Goal: Transaction & Acquisition: Book appointment/travel/reservation

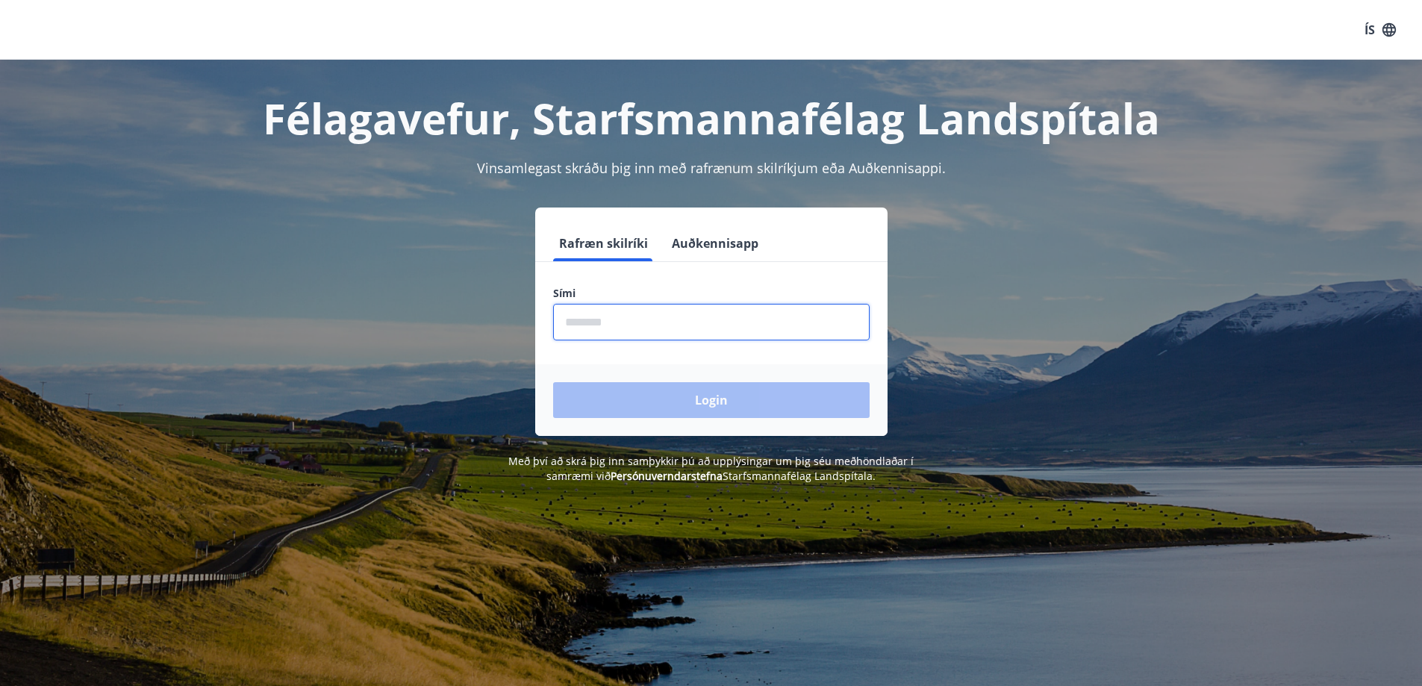
click at [665, 339] on input "phone" at bounding box center [711, 322] width 316 height 37
type input "********"
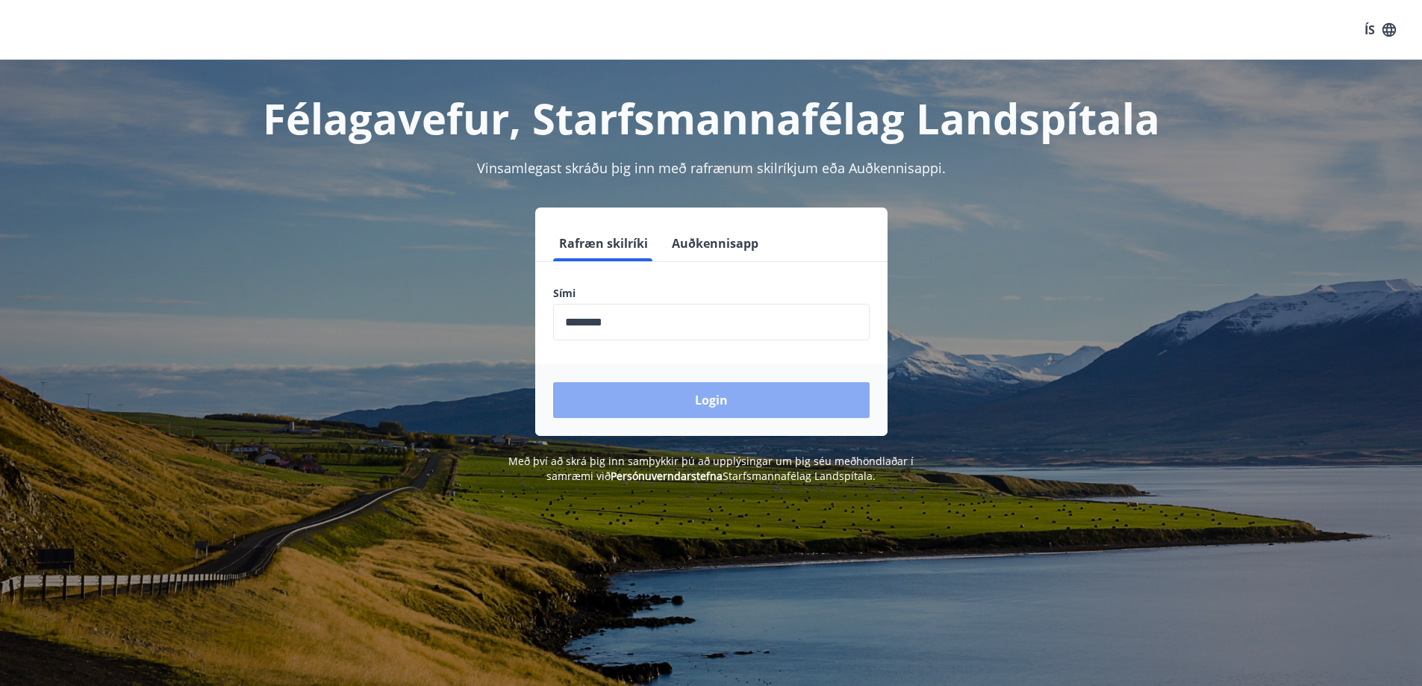
click at [749, 404] on button "Login" at bounding box center [711, 400] width 316 height 36
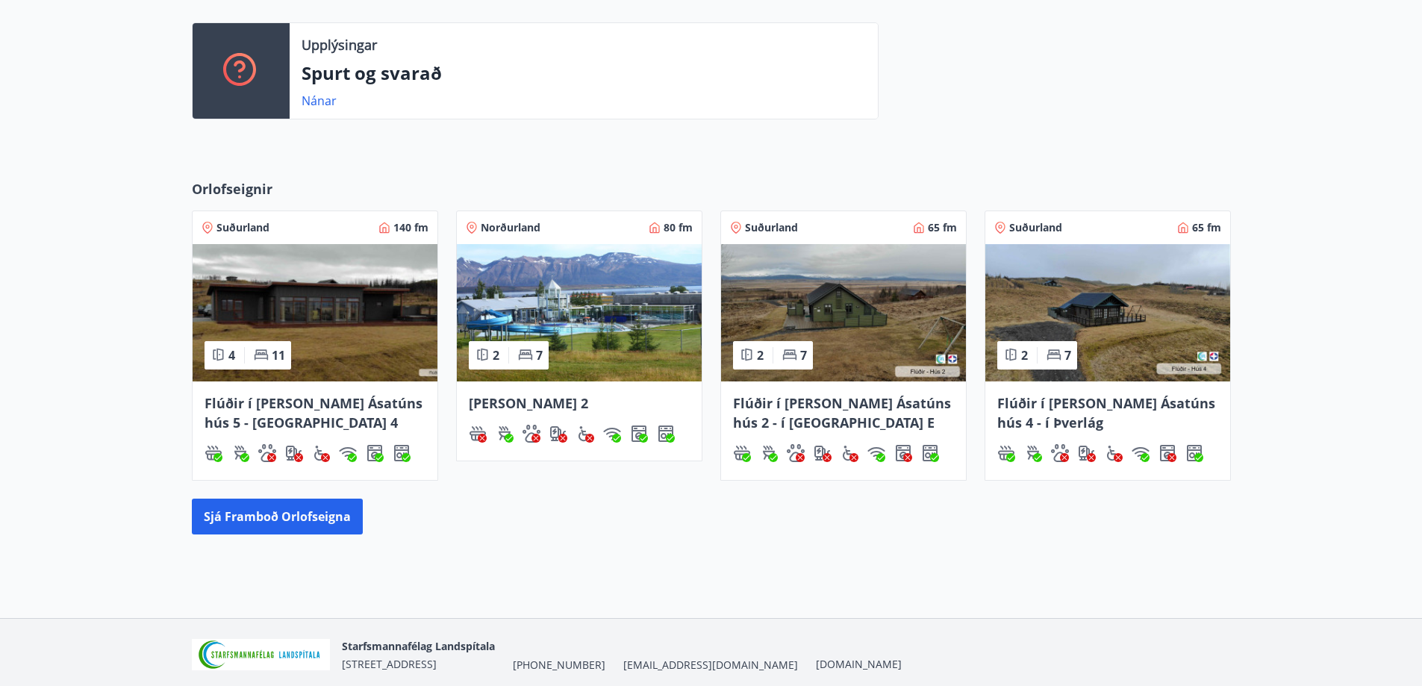
scroll to position [455, 0]
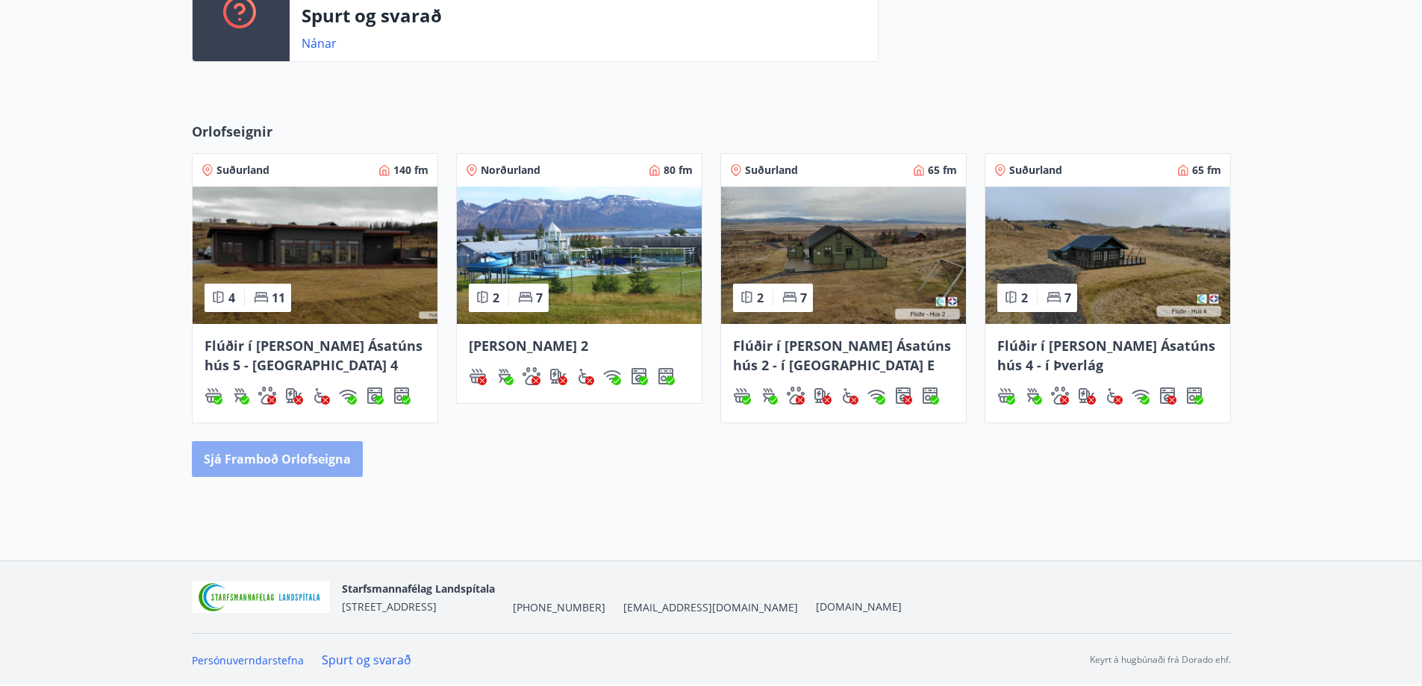
click at [314, 463] on button "Sjá framboð orlofseigna" at bounding box center [277, 459] width 171 height 36
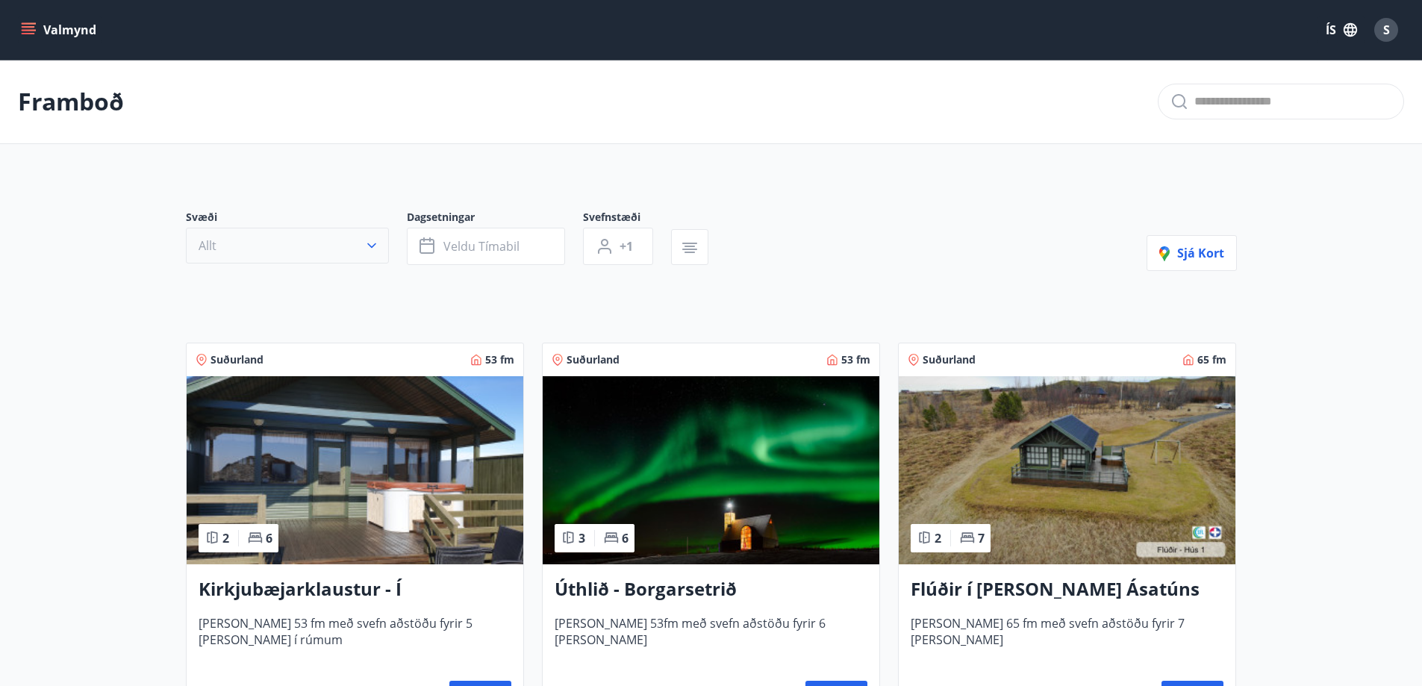
click at [369, 246] on icon "button" at bounding box center [371, 245] width 9 height 5
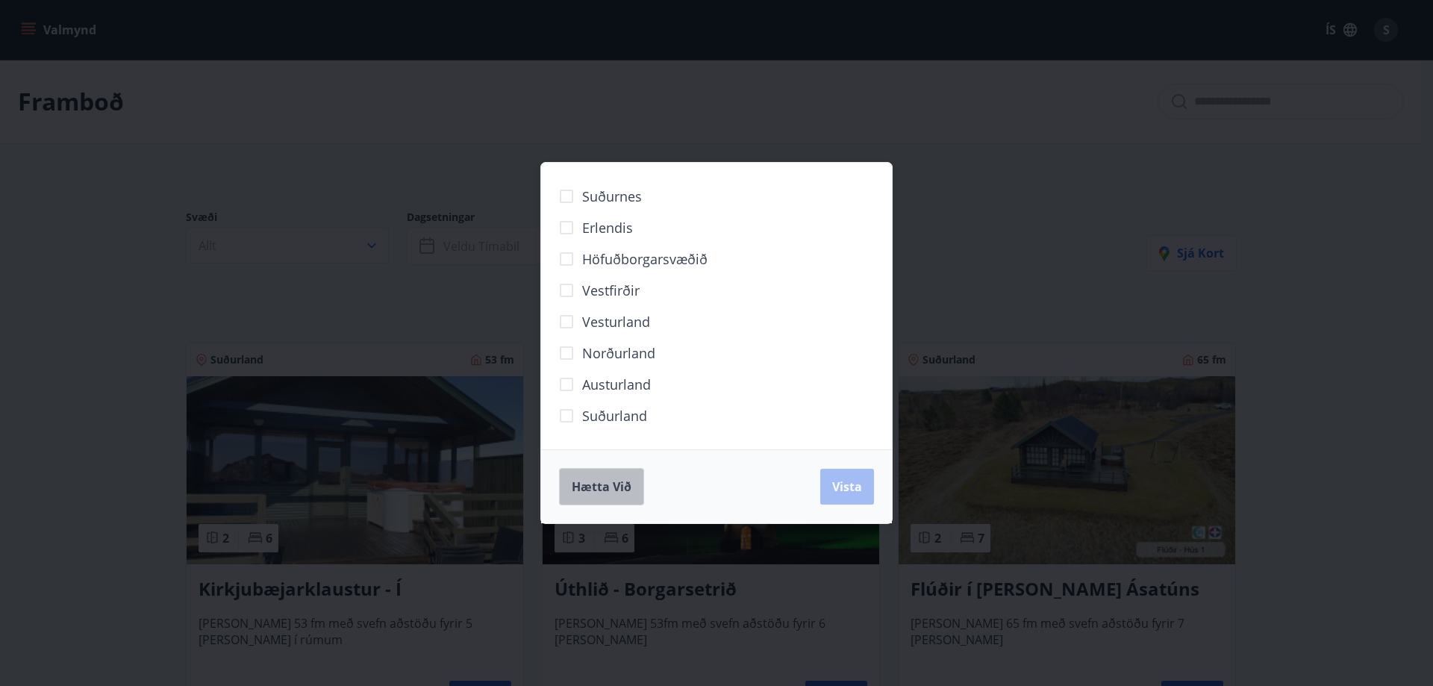
click at [609, 487] on span "Hætta við" at bounding box center [602, 486] width 60 height 16
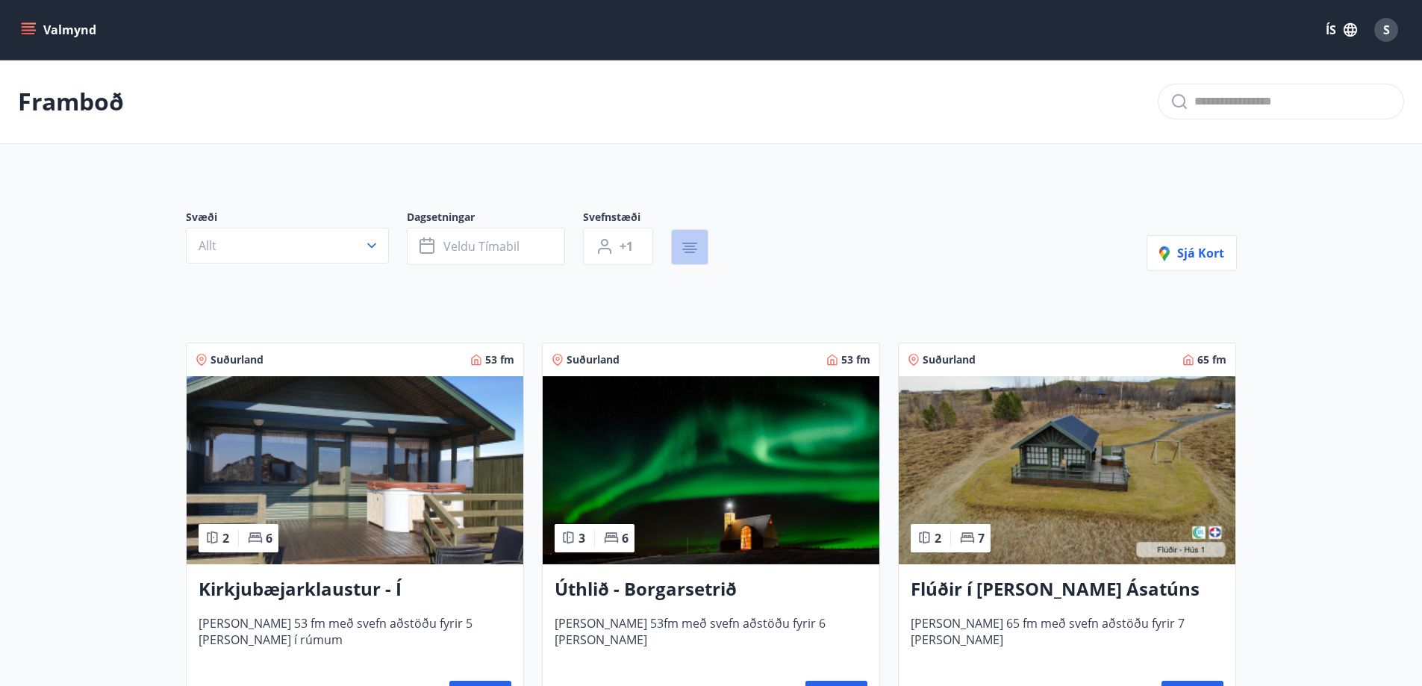
click at [698, 241] on icon "button" at bounding box center [690, 248] width 18 height 18
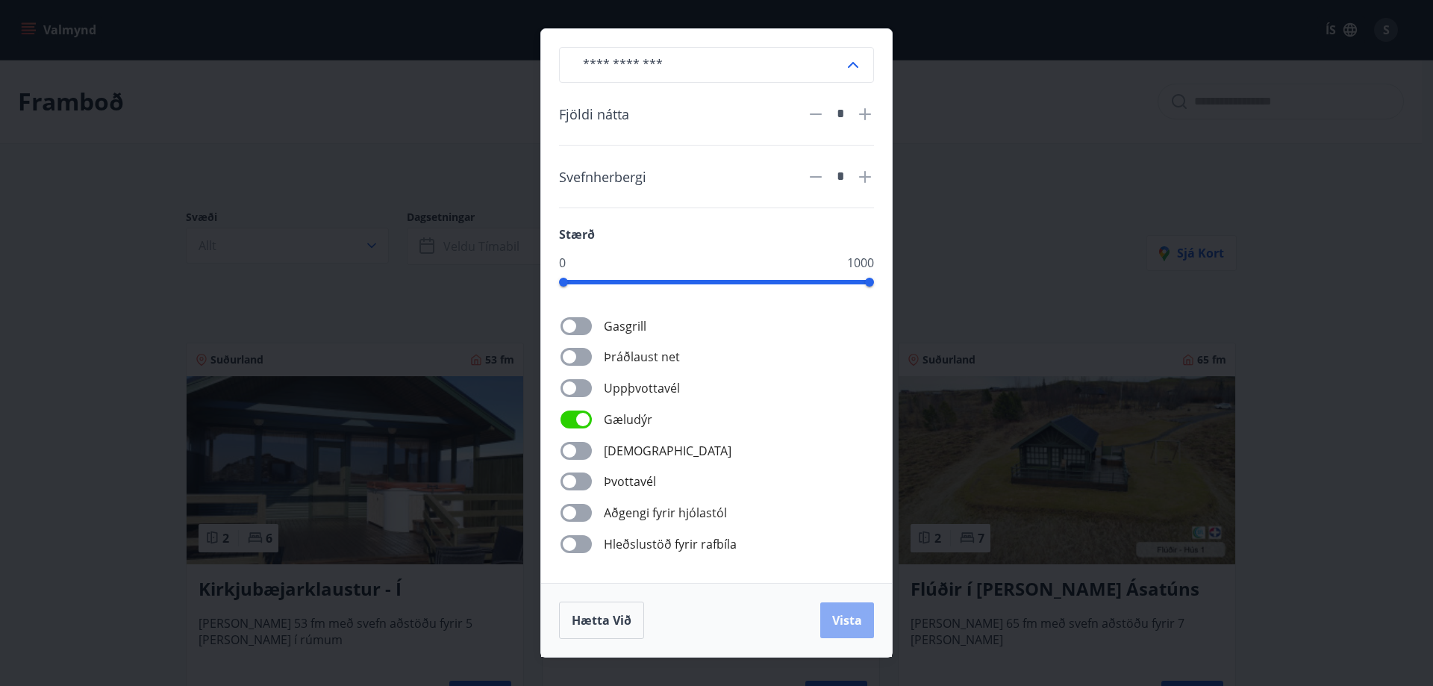
click at [868, 630] on button "Vista" at bounding box center [847, 620] width 54 height 36
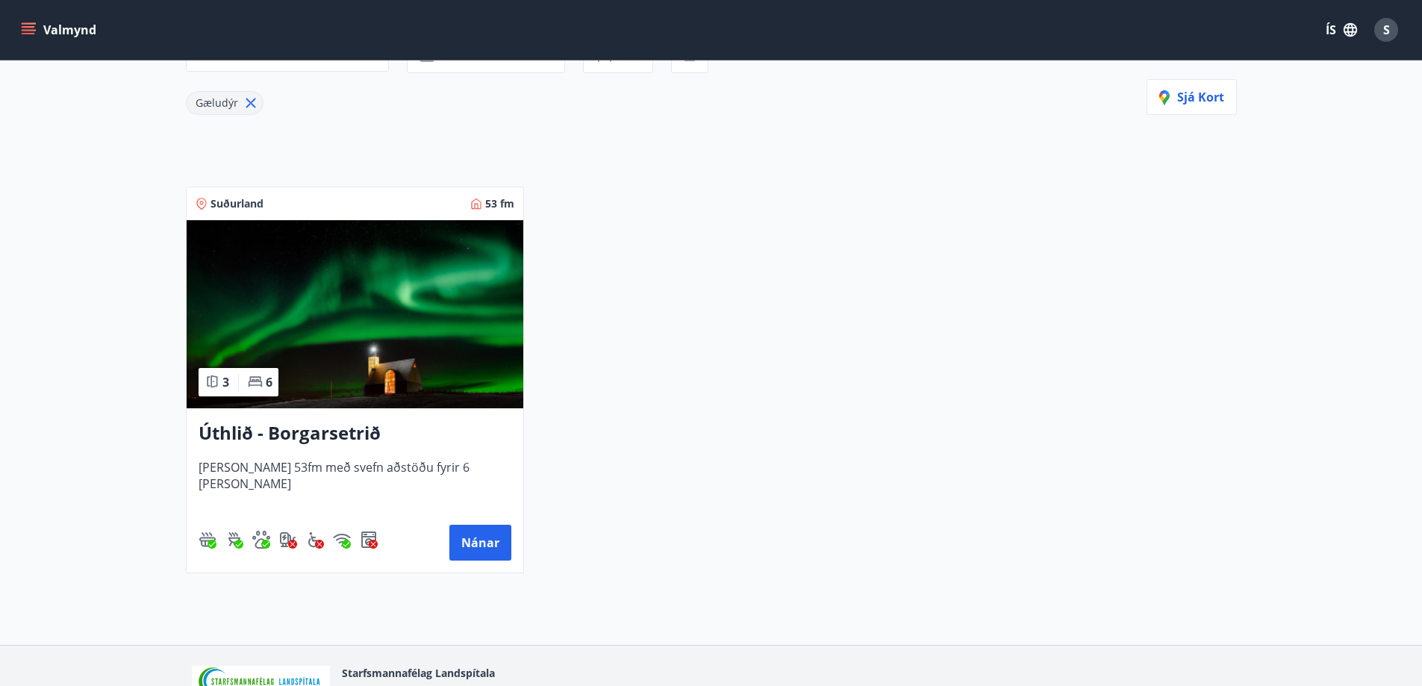
scroll to position [224, 0]
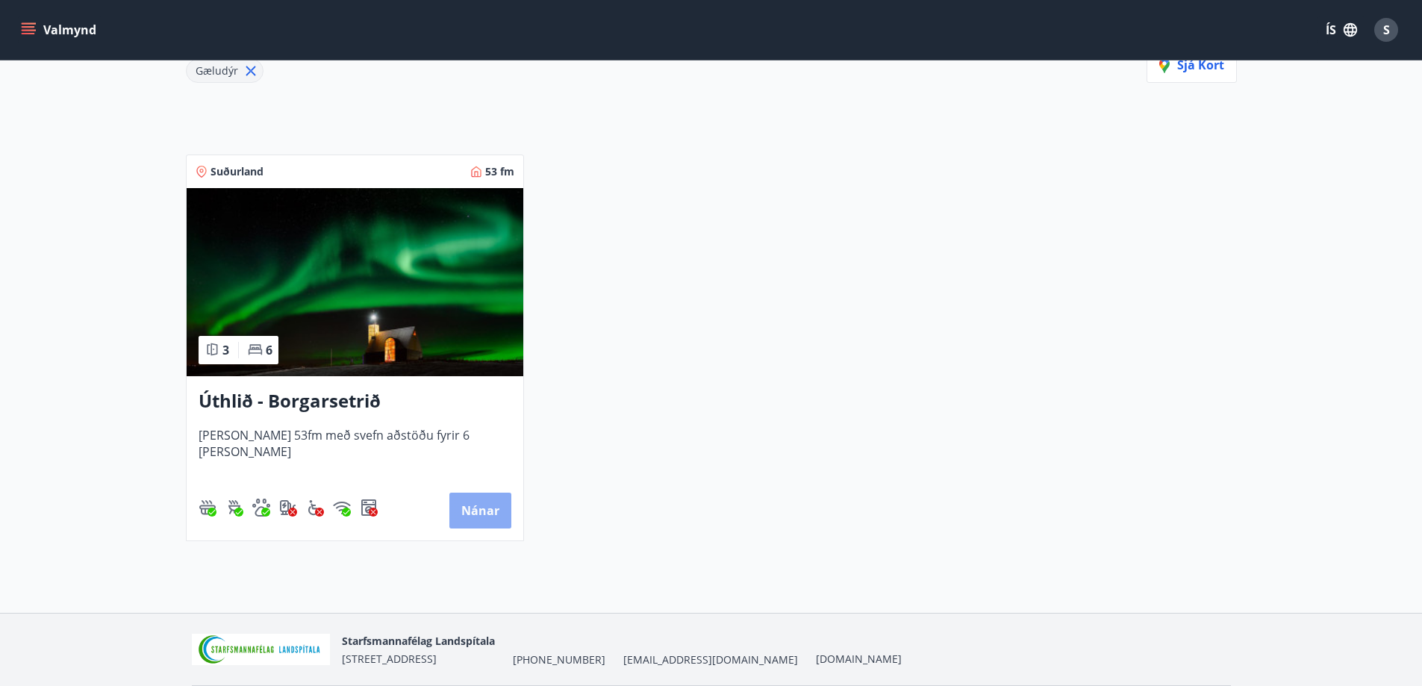
click at [504, 513] on button "Nánar" at bounding box center [480, 511] width 62 height 36
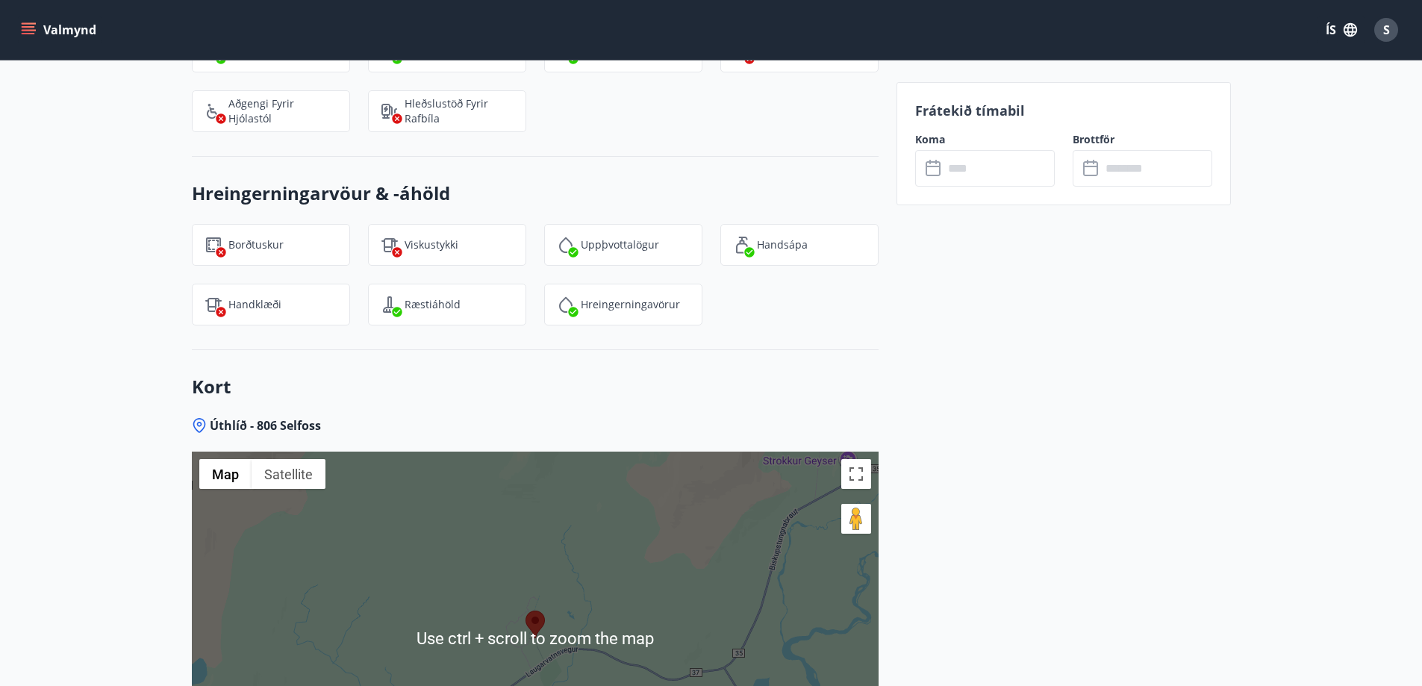
scroll to position [1840, 0]
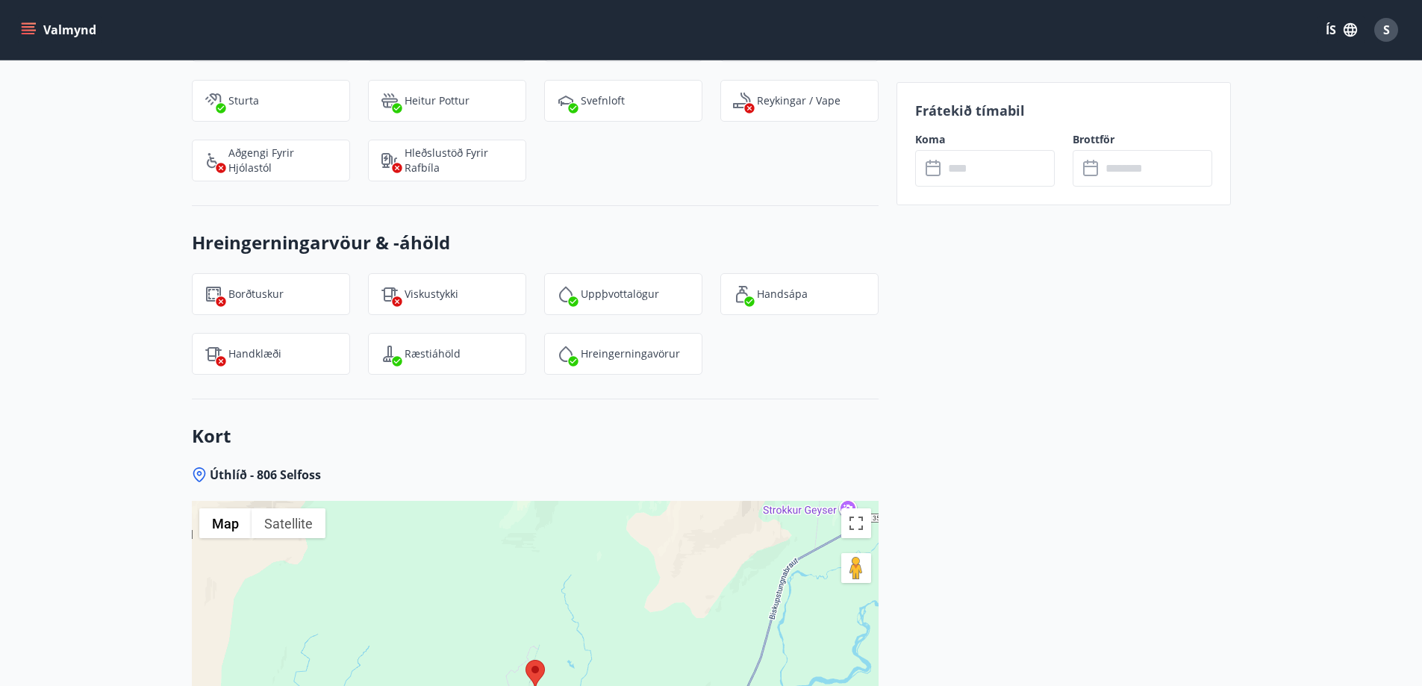
click at [927, 166] on icon at bounding box center [932, 166] width 15 height 1
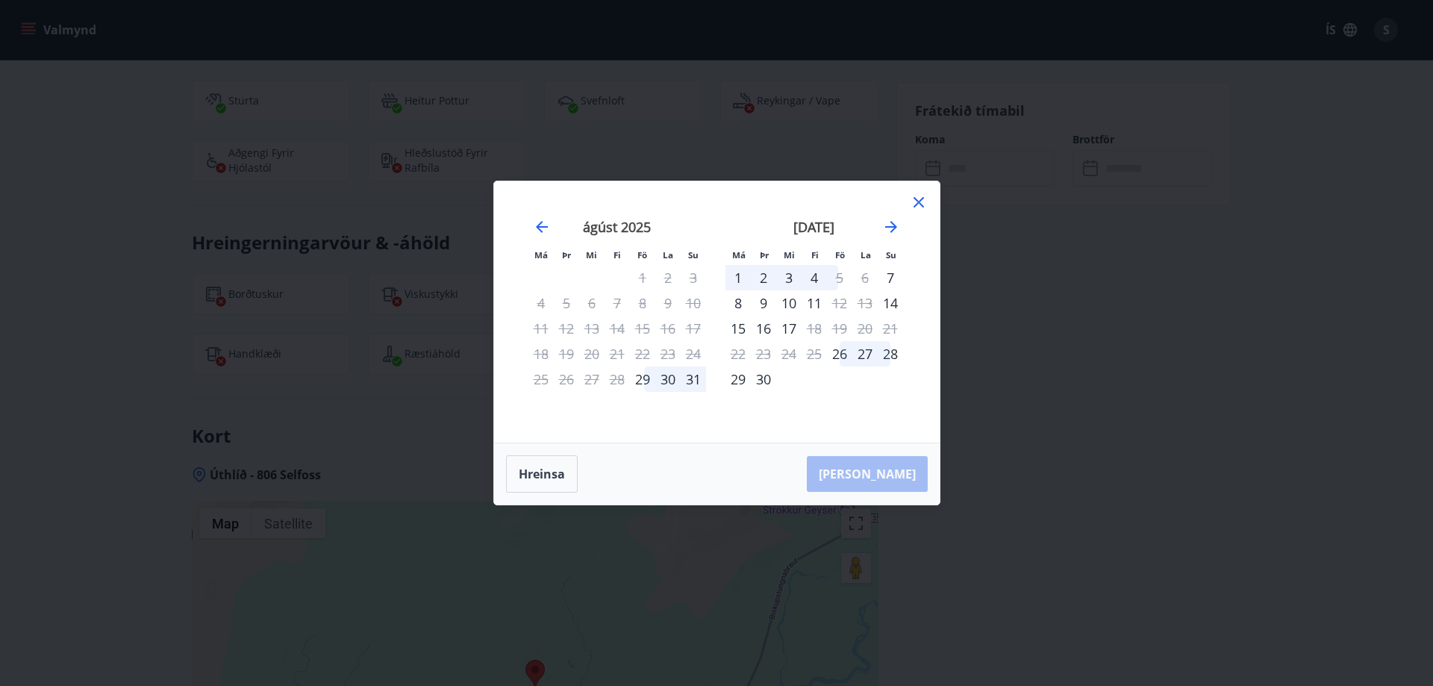
click at [1027, 403] on div "Má Þr Mi Fi Fö La Su Má Þr Mi Fi Fö La Su [DATE] 1 2 3 4 5 6 7 8 9 10 11 12 13 …" at bounding box center [716, 343] width 1433 height 686
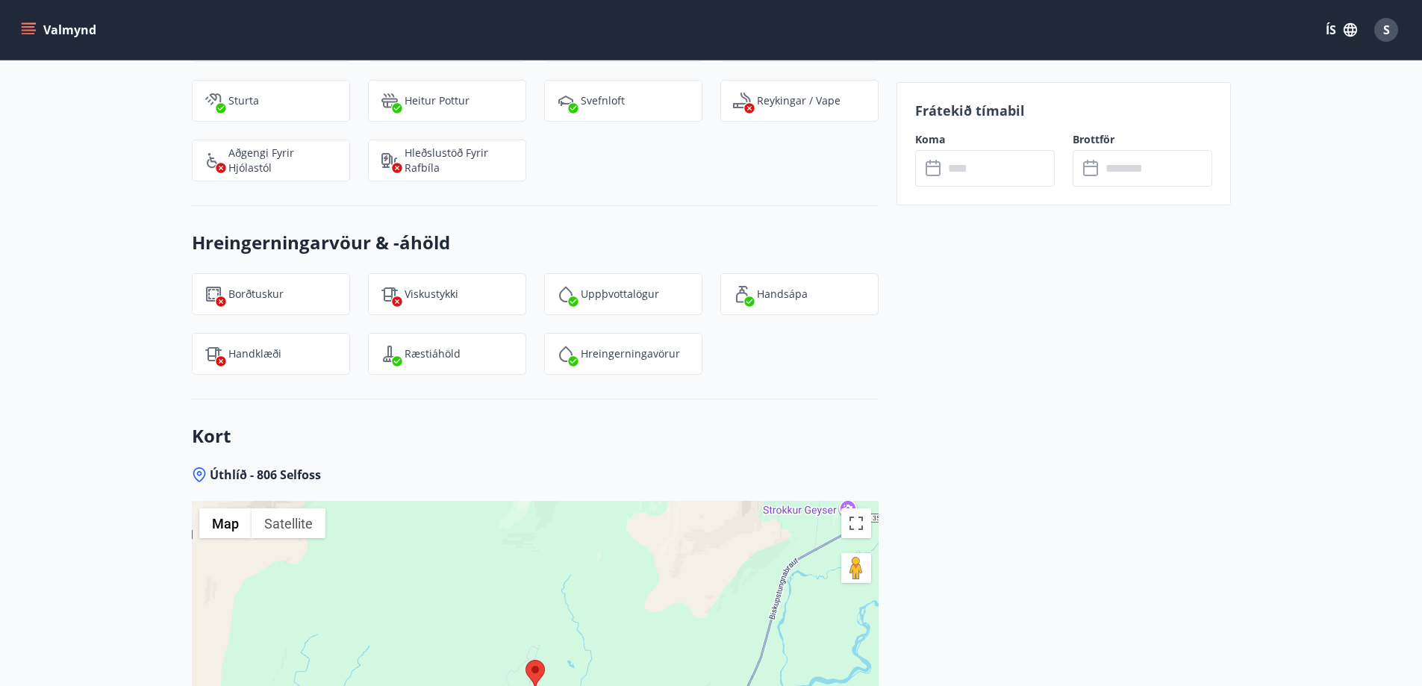
click at [941, 174] on icon at bounding box center [934, 169] width 18 height 18
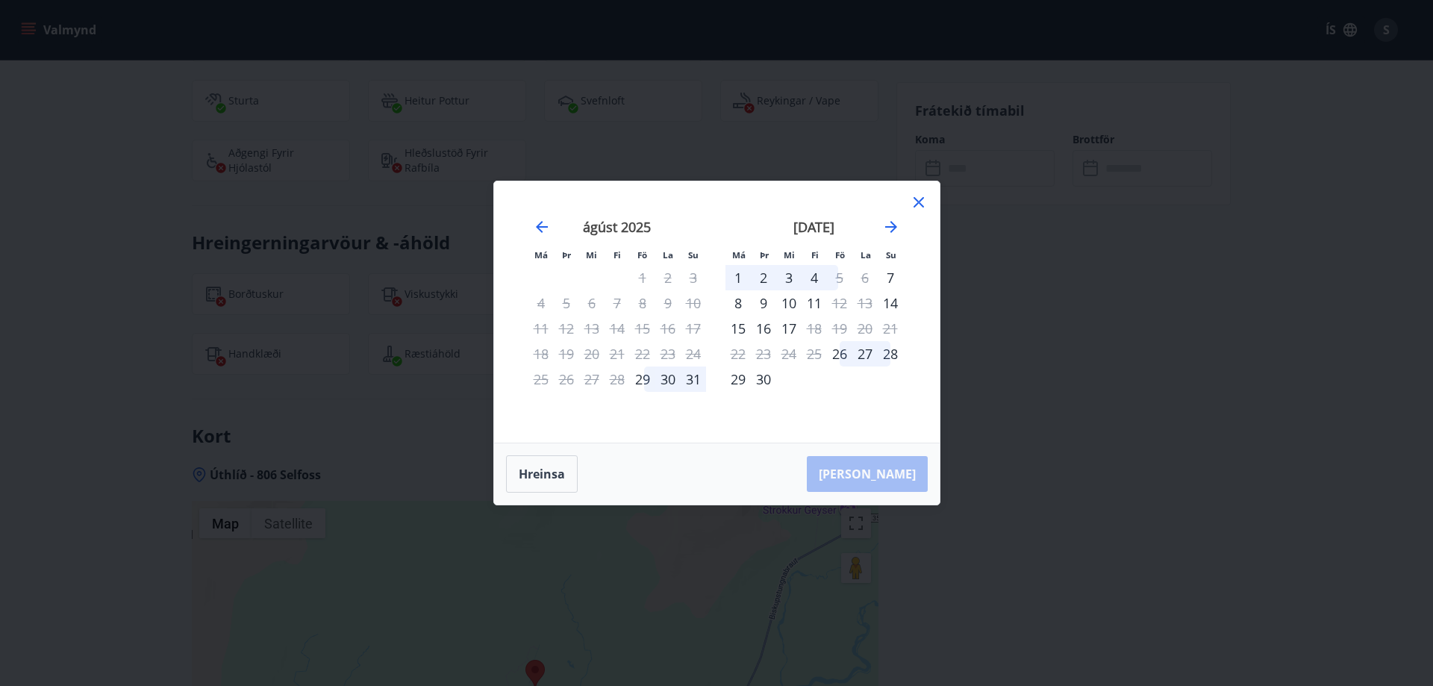
click at [919, 208] on icon at bounding box center [919, 202] width 18 height 18
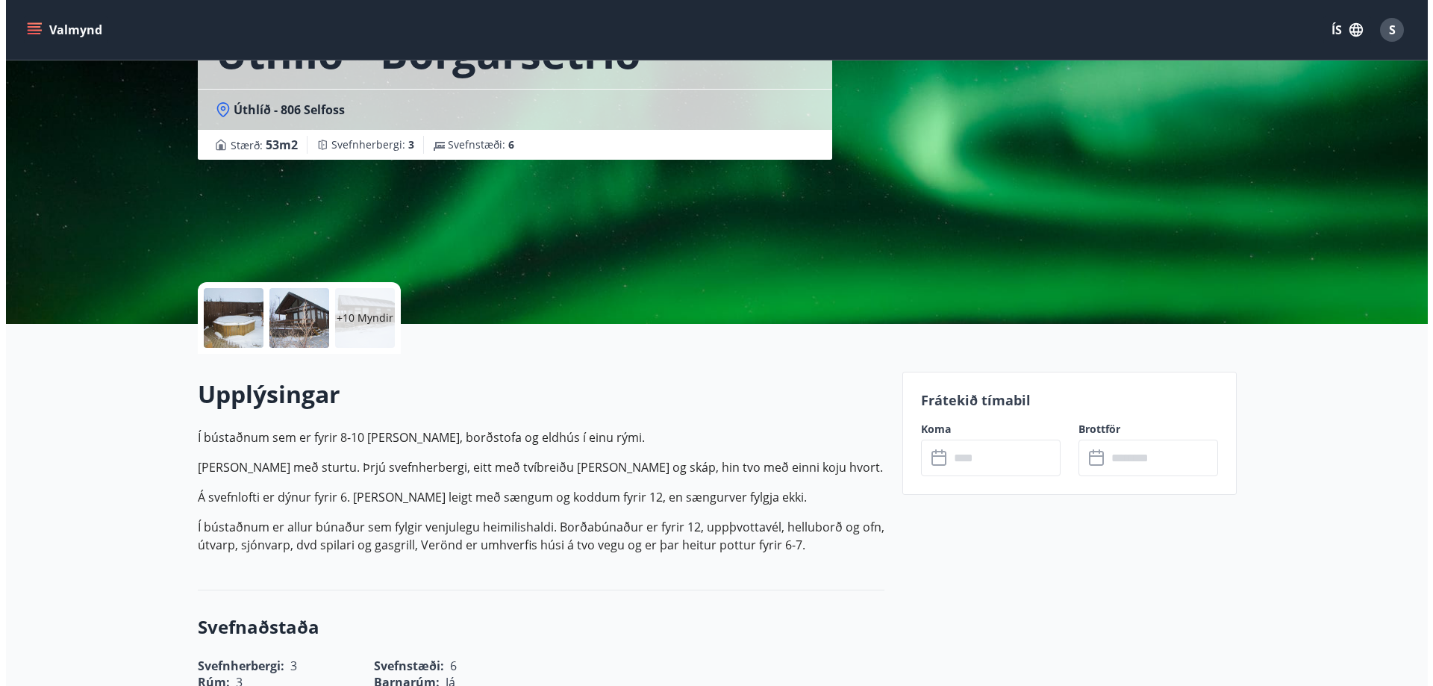
scroll to position [49, 0]
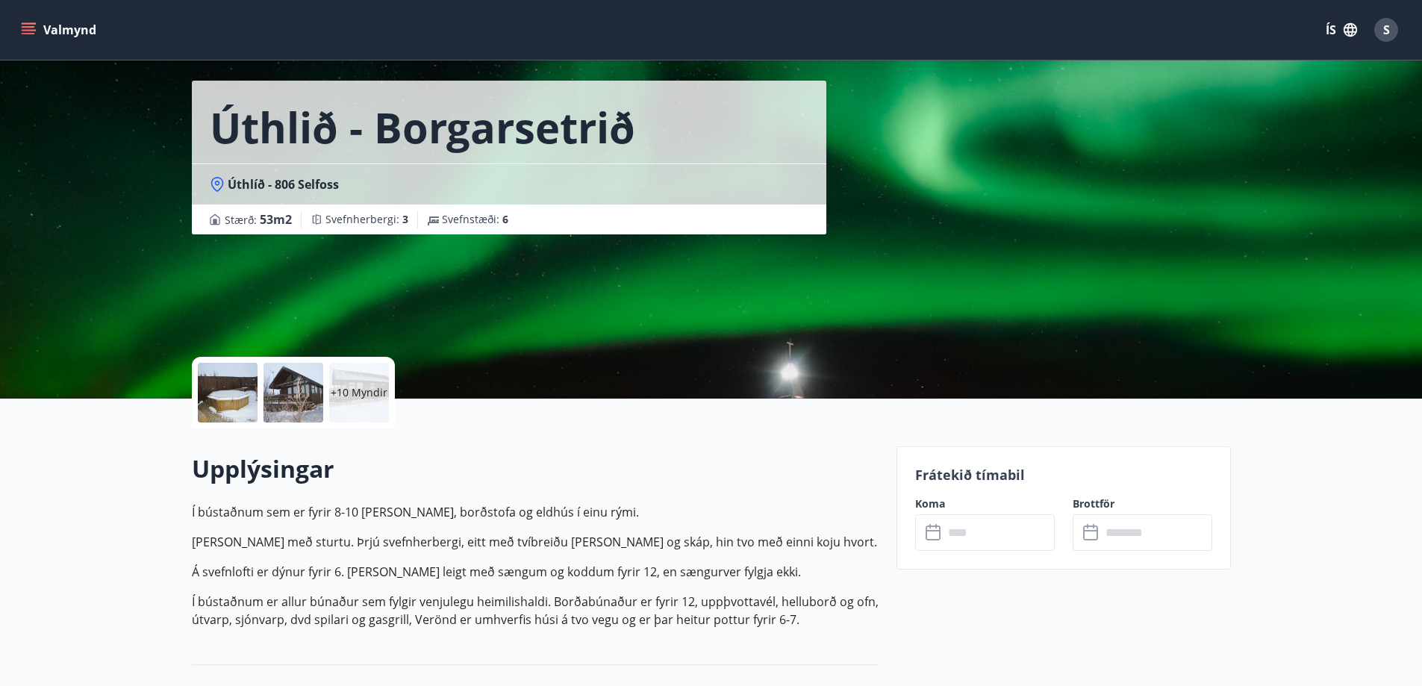
click at [943, 532] on input "text" at bounding box center [998, 532] width 111 height 37
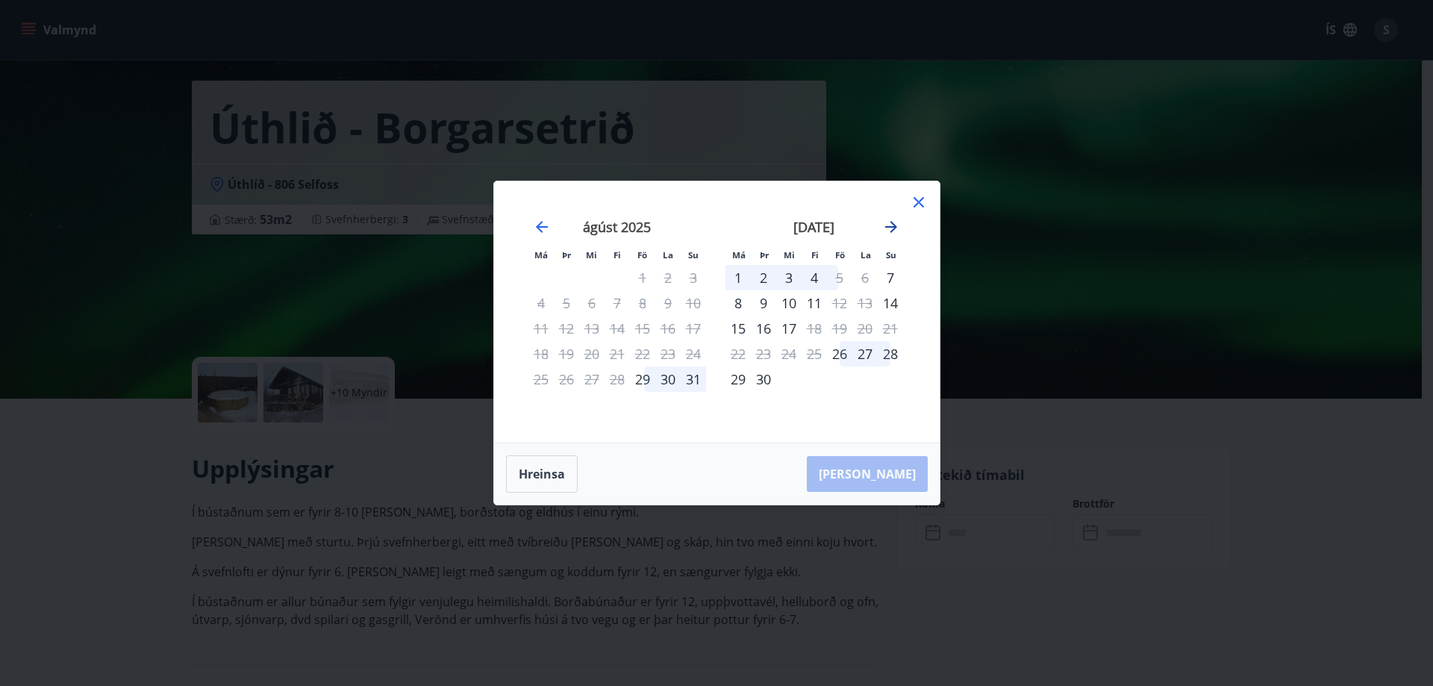
click at [895, 227] on icon "Move forward to switch to the next month." at bounding box center [891, 227] width 12 height 12
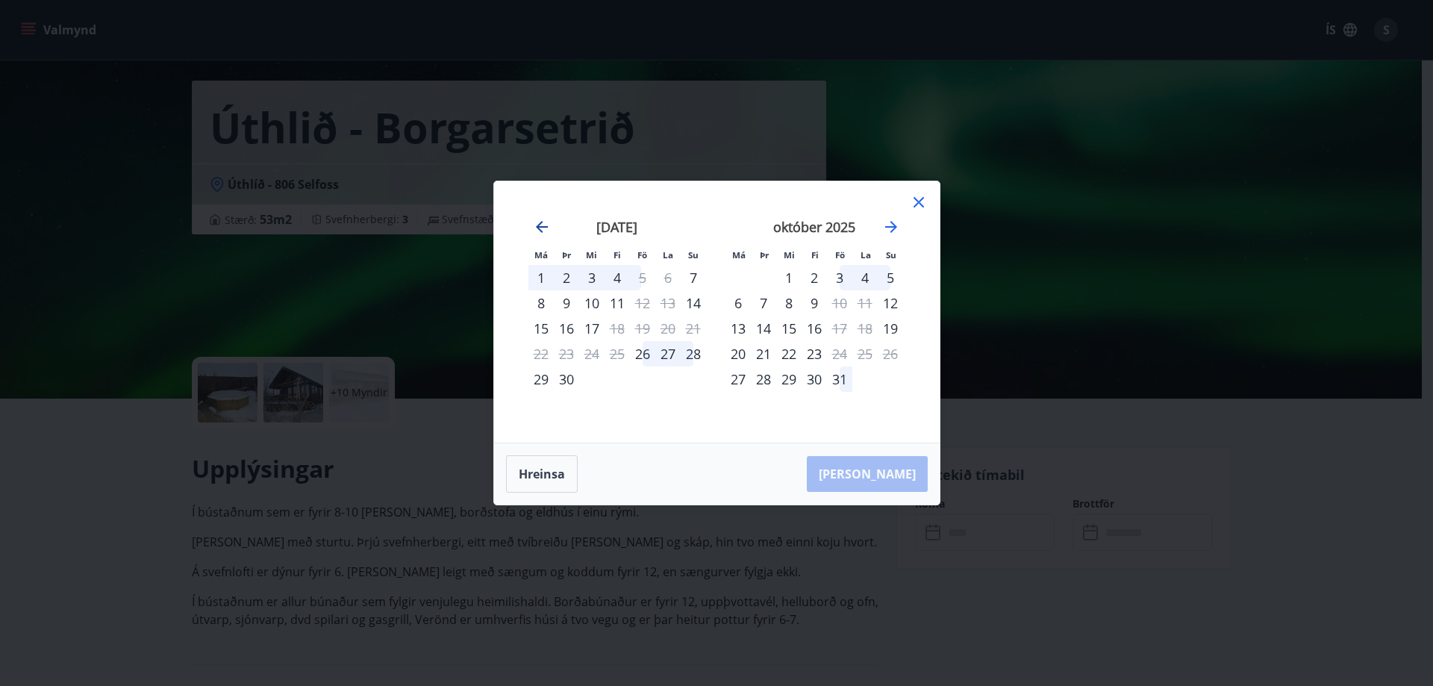
click at [544, 228] on icon "Move backward to switch to the previous month." at bounding box center [542, 227] width 12 height 12
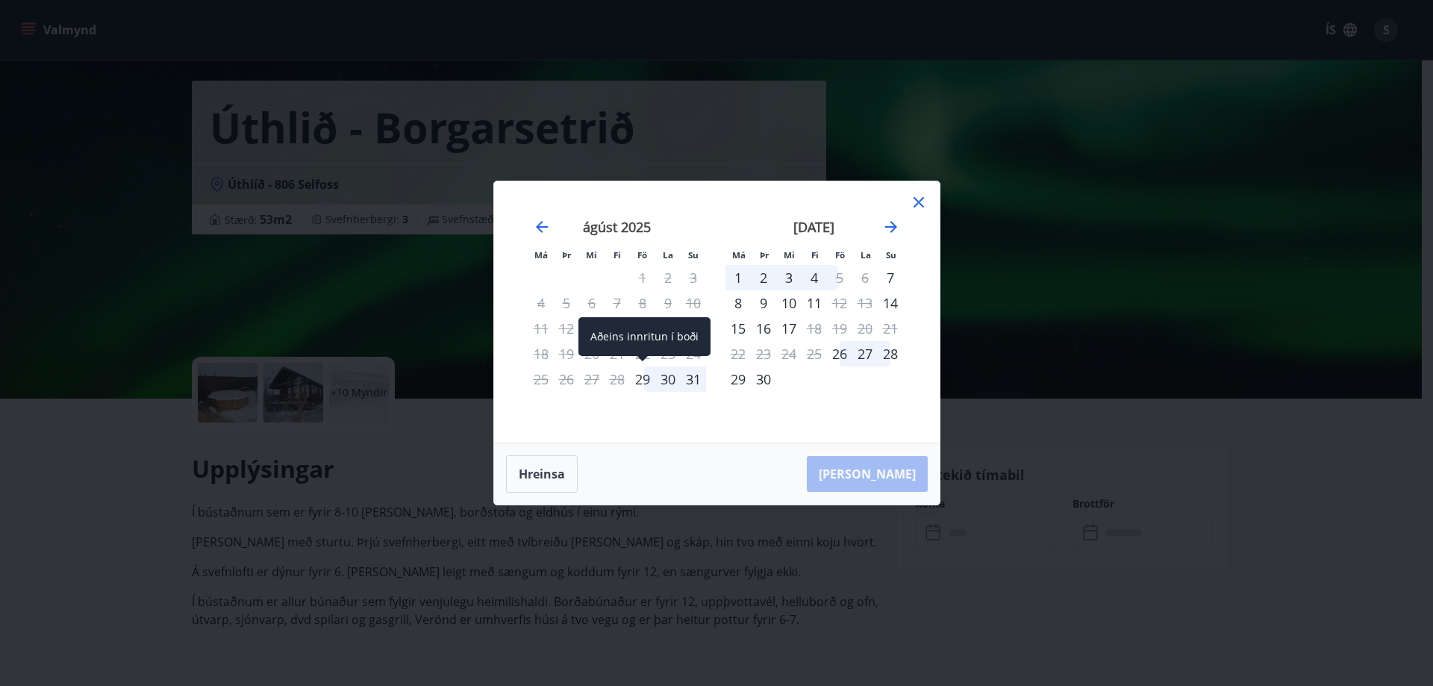
click at [644, 379] on div "29" at bounding box center [642, 378] width 25 height 25
click at [667, 379] on div "30" at bounding box center [667, 378] width 25 height 25
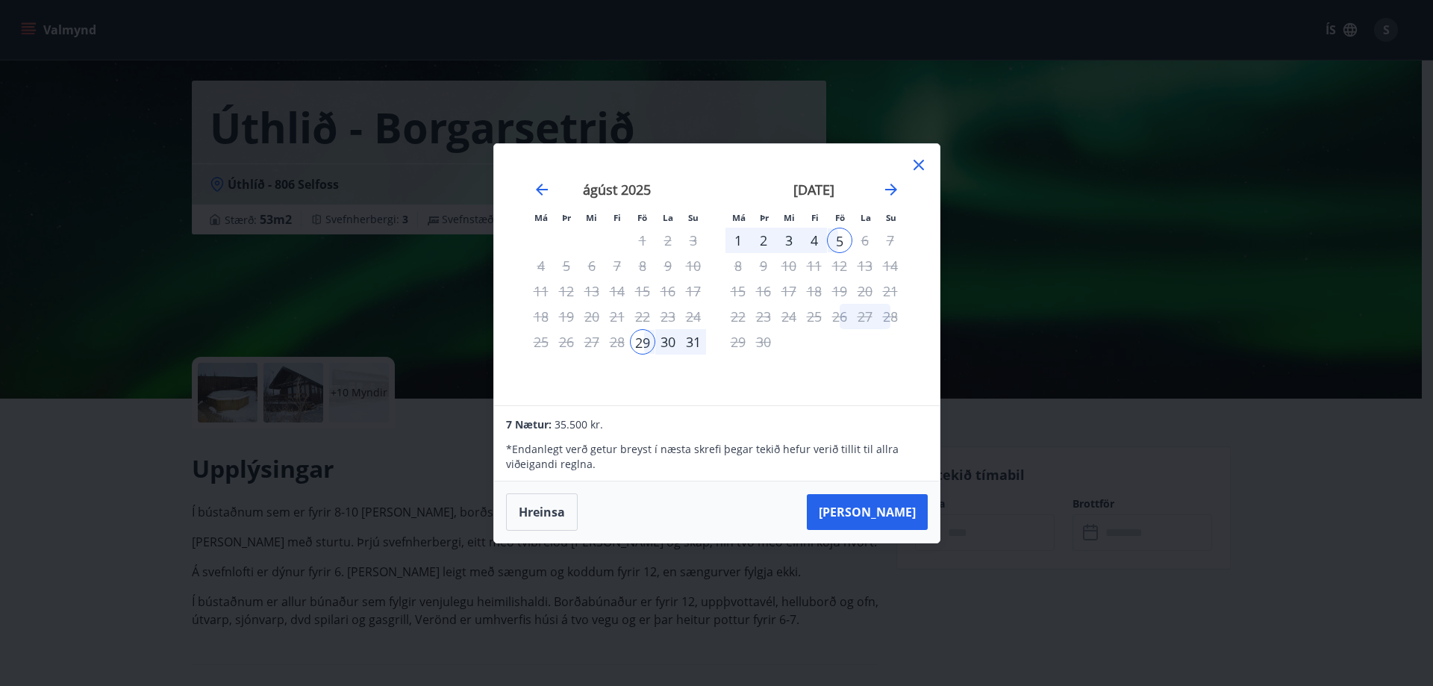
click at [691, 351] on div "31" at bounding box center [693, 341] width 25 height 25
click at [888, 194] on icon "Move forward to switch to the next month." at bounding box center [891, 190] width 18 height 18
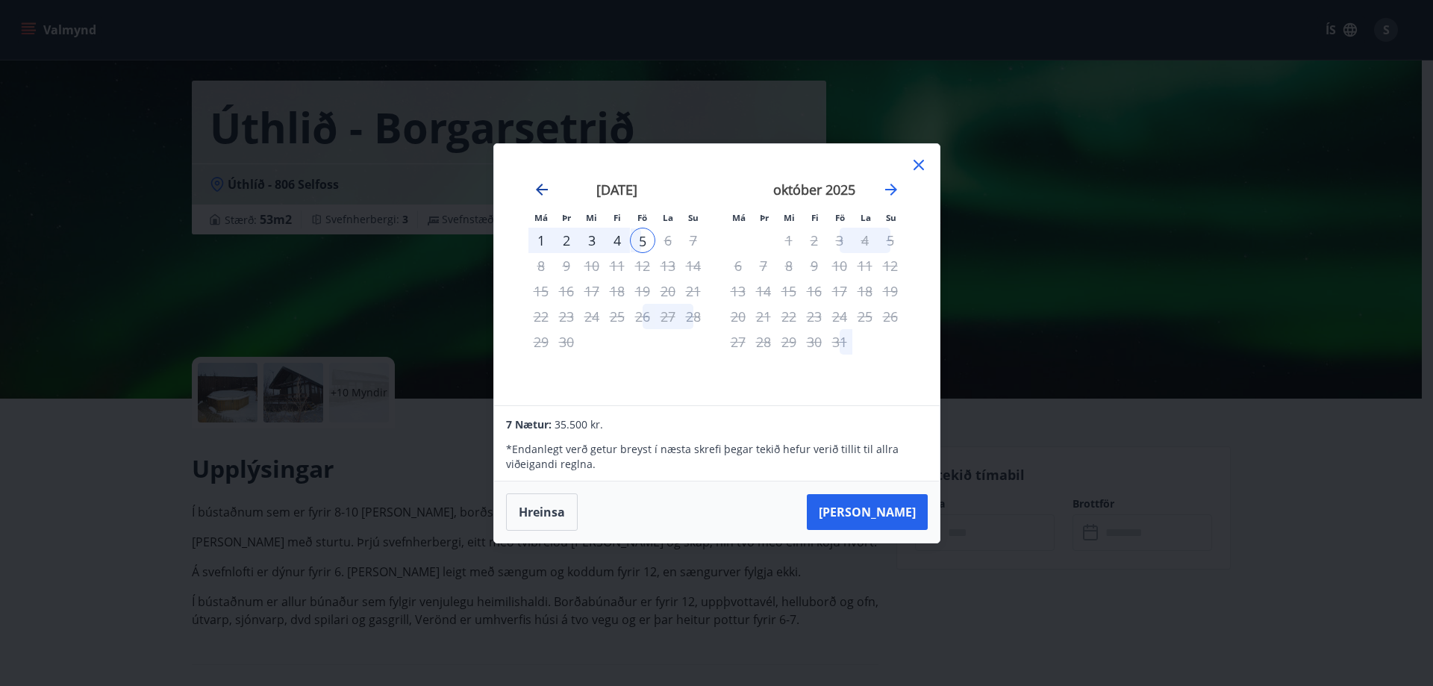
click at [537, 190] on icon "Move backward to switch to the previous month." at bounding box center [542, 190] width 12 height 12
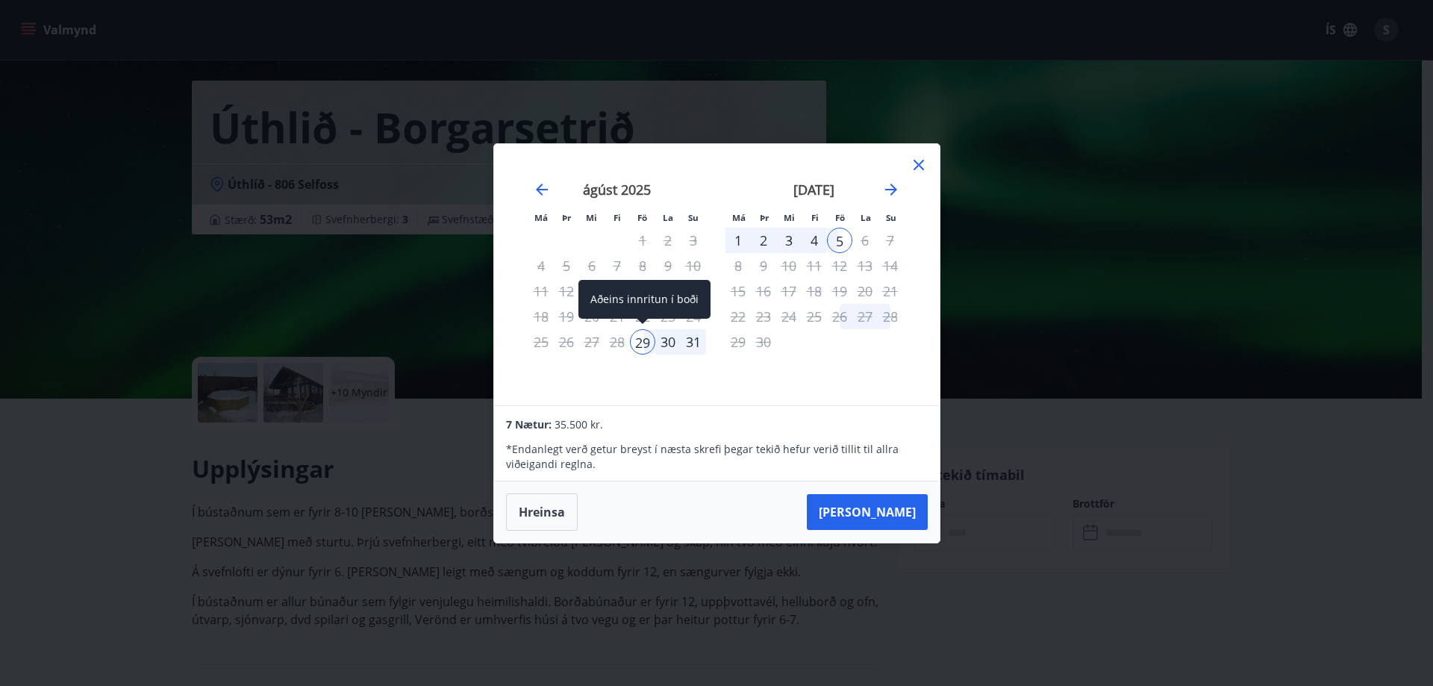
click at [640, 344] on div "29" at bounding box center [642, 341] width 25 height 25
click at [666, 342] on div "30" at bounding box center [667, 341] width 25 height 25
click at [696, 340] on div "31" at bounding box center [693, 341] width 25 height 25
click at [891, 190] on icon "Move forward to switch to the next month." at bounding box center [891, 190] width 18 height 18
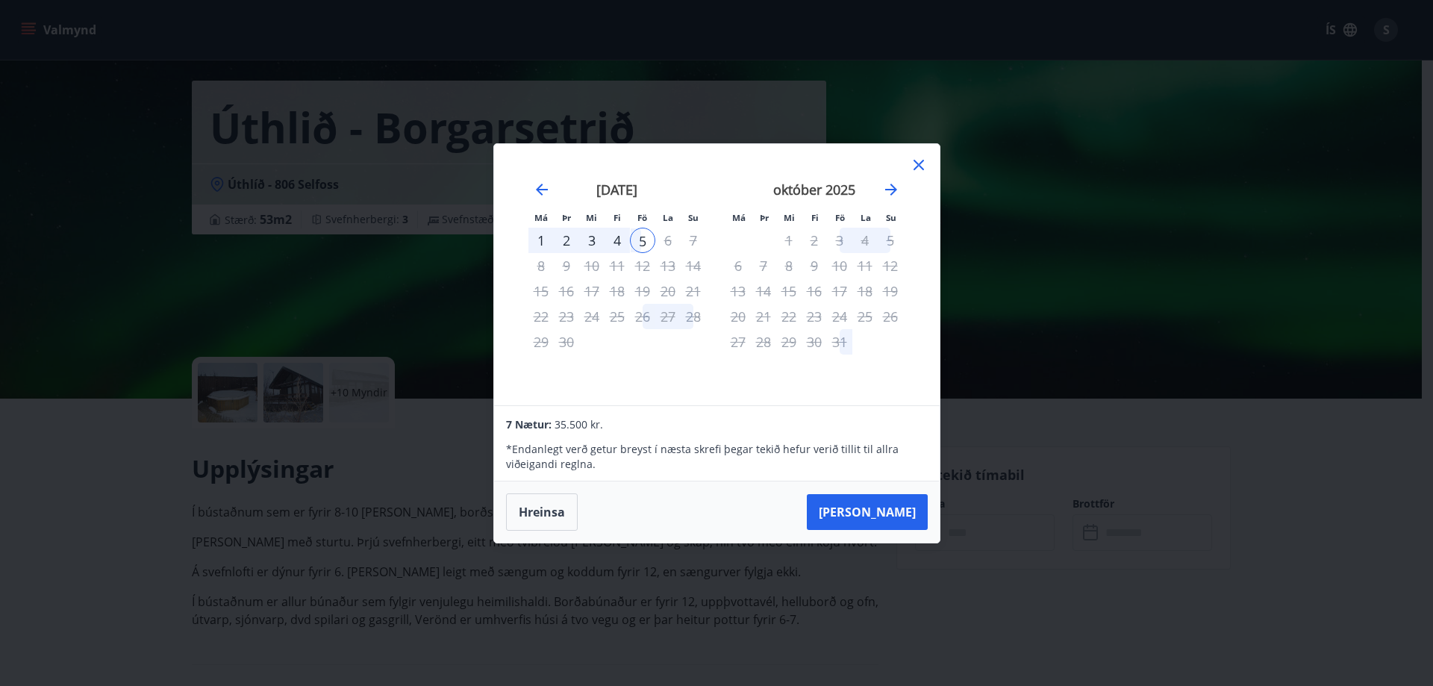
click at [545, 243] on div "1" at bounding box center [540, 240] width 25 height 25
click at [534, 190] on icon "Move backward to switch to the previous month." at bounding box center [542, 190] width 18 height 18
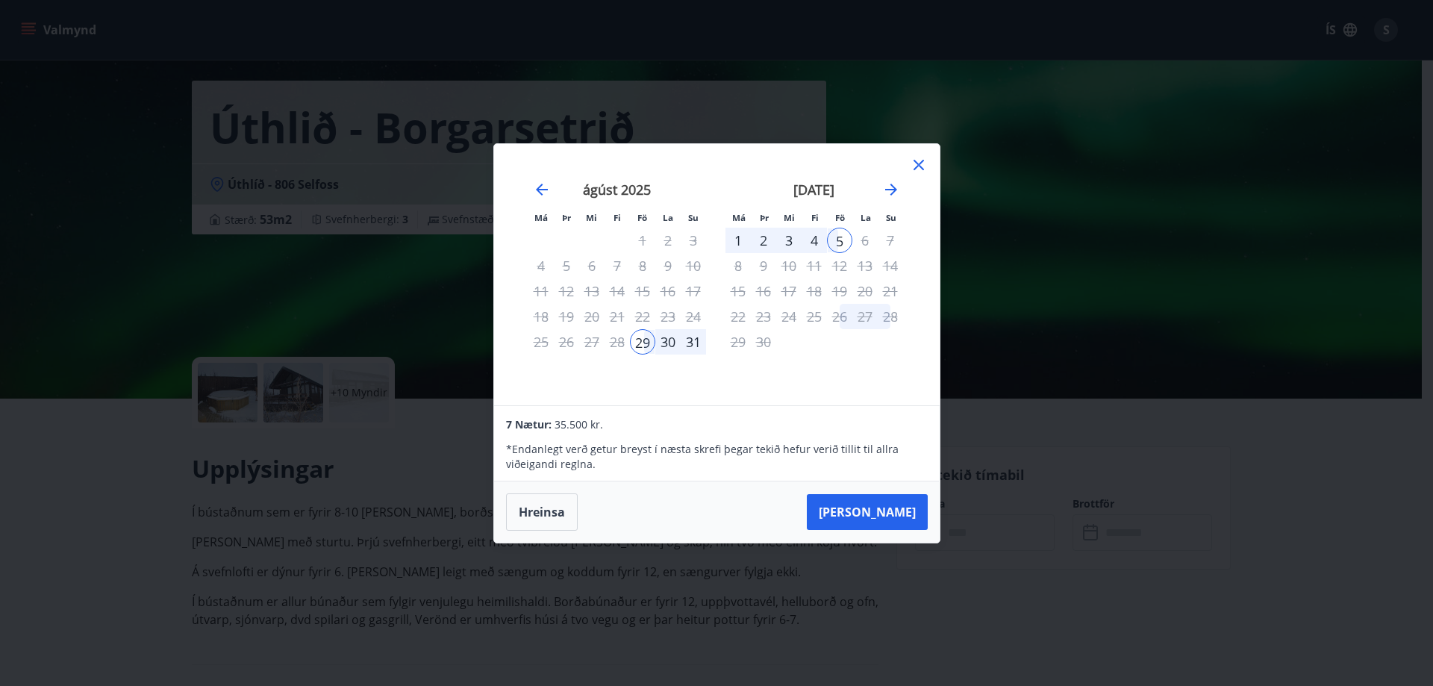
click at [837, 316] on div "26" at bounding box center [839, 316] width 25 height 25
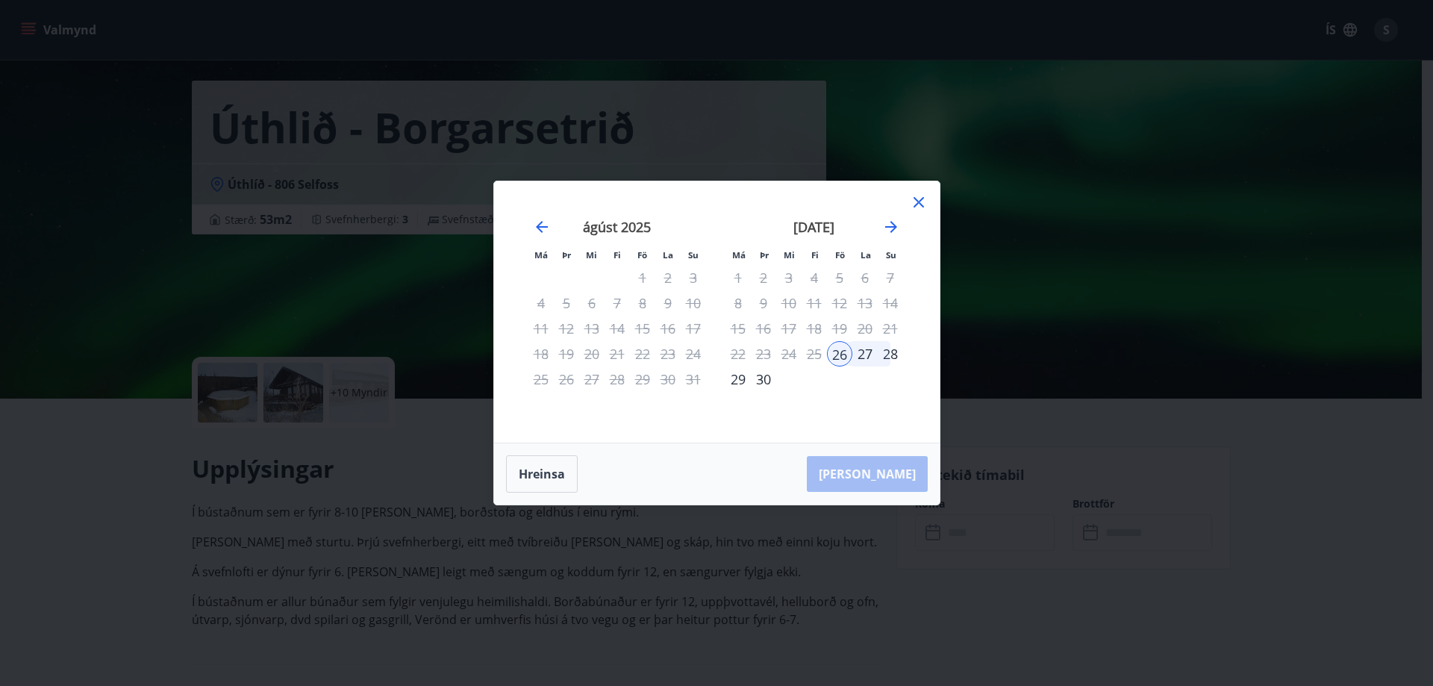
click at [864, 423] on div "[DATE] 1 2 3 4 5 6 7 8 9 10 11 12 13 14 15 16 17 18 19 20 21 22 23 24 25 26 27 …" at bounding box center [814, 321] width 197 height 245
click at [835, 398] on div "[DATE] 1 2 3 4 5 6 7 8 9 10 11 12 13 14 15 16 17 18 19 20 21 22 23 24 25 26 27 …" at bounding box center [814, 321] width 197 height 245
click at [833, 350] on div "26" at bounding box center [839, 353] width 25 height 25
click at [887, 226] on icon "Move forward to switch to the next month." at bounding box center [891, 227] width 12 height 12
click at [866, 278] on div "4" at bounding box center [864, 277] width 25 height 25
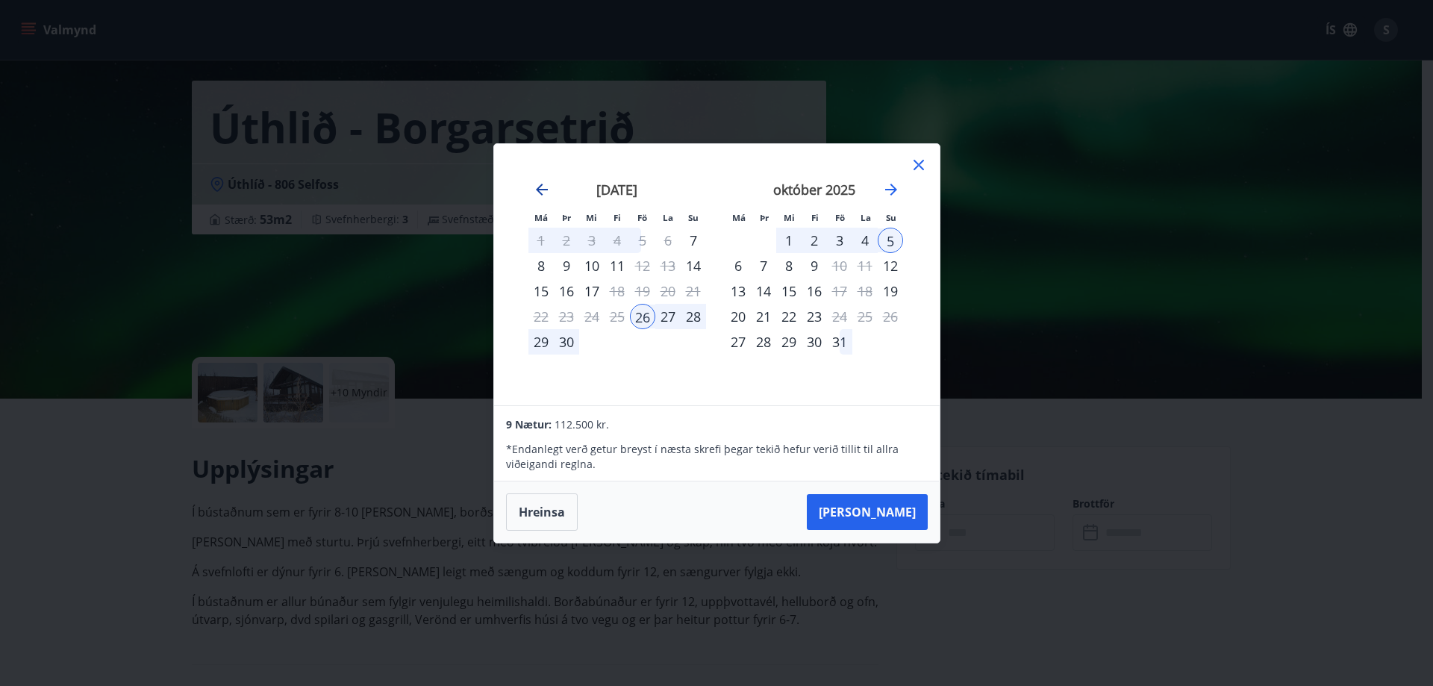
click at [535, 188] on icon "Move backward to switch to the previous month." at bounding box center [542, 190] width 18 height 18
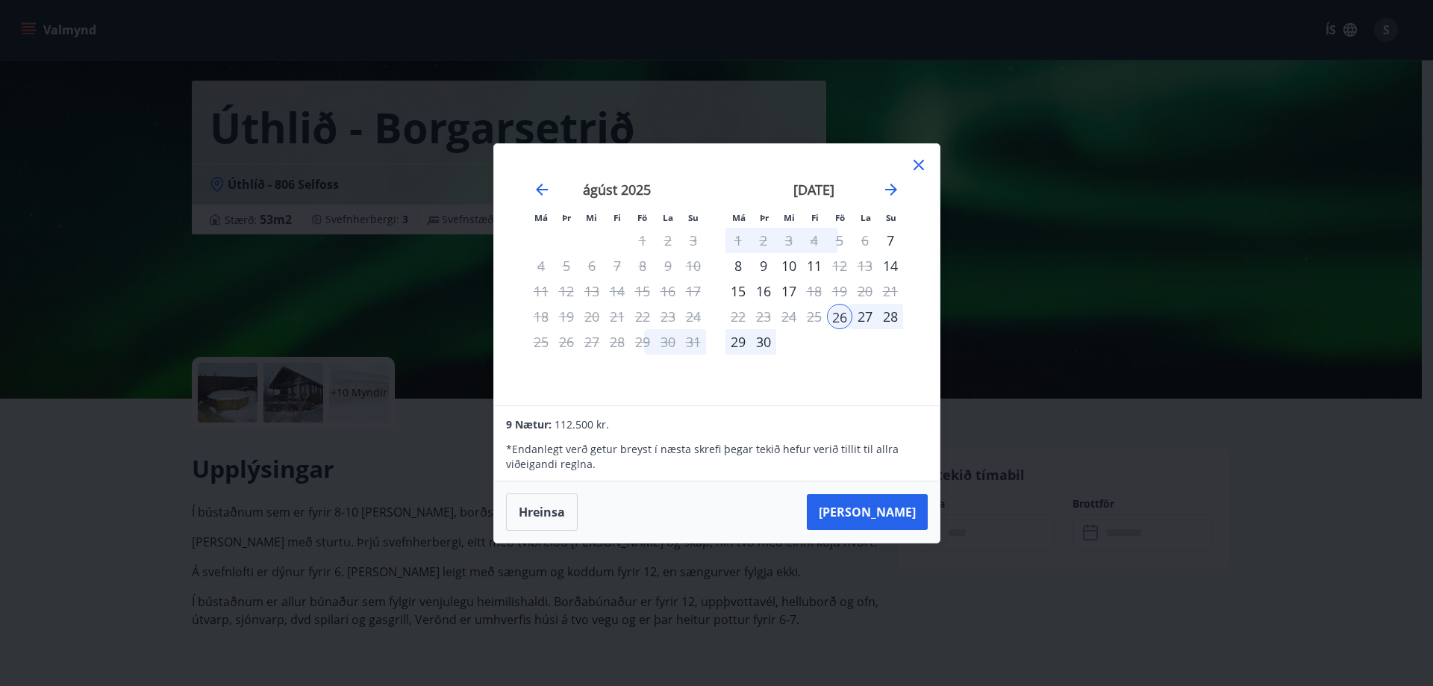
click at [866, 320] on div "27" at bounding box center [864, 316] width 25 height 25
click at [902, 316] on div "28" at bounding box center [890, 316] width 25 height 25
click at [537, 196] on icon "Move backward to switch to the previous month." at bounding box center [542, 190] width 18 height 18
click at [560, 531] on div "[PERSON_NAME]" at bounding box center [717, 511] width 446 height 61
click at [894, 187] on icon "Move forward to switch to the next month." at bounding box center [891, 190] width 12 height 12
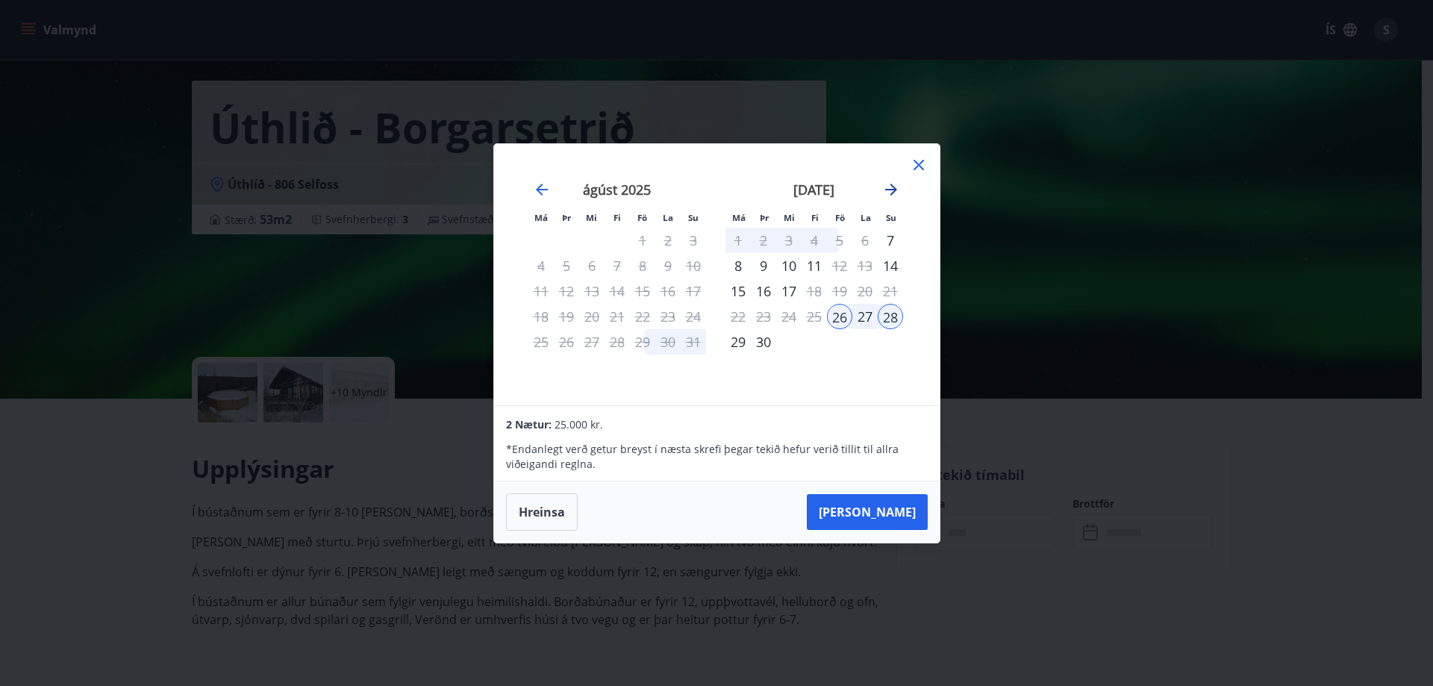
click at [894, 187] on icon "Move forward to switch to the next month." at bounding box center [891, 190] width 12 height 12
